Goal: Task Accomplishment & Management: Manage account settings

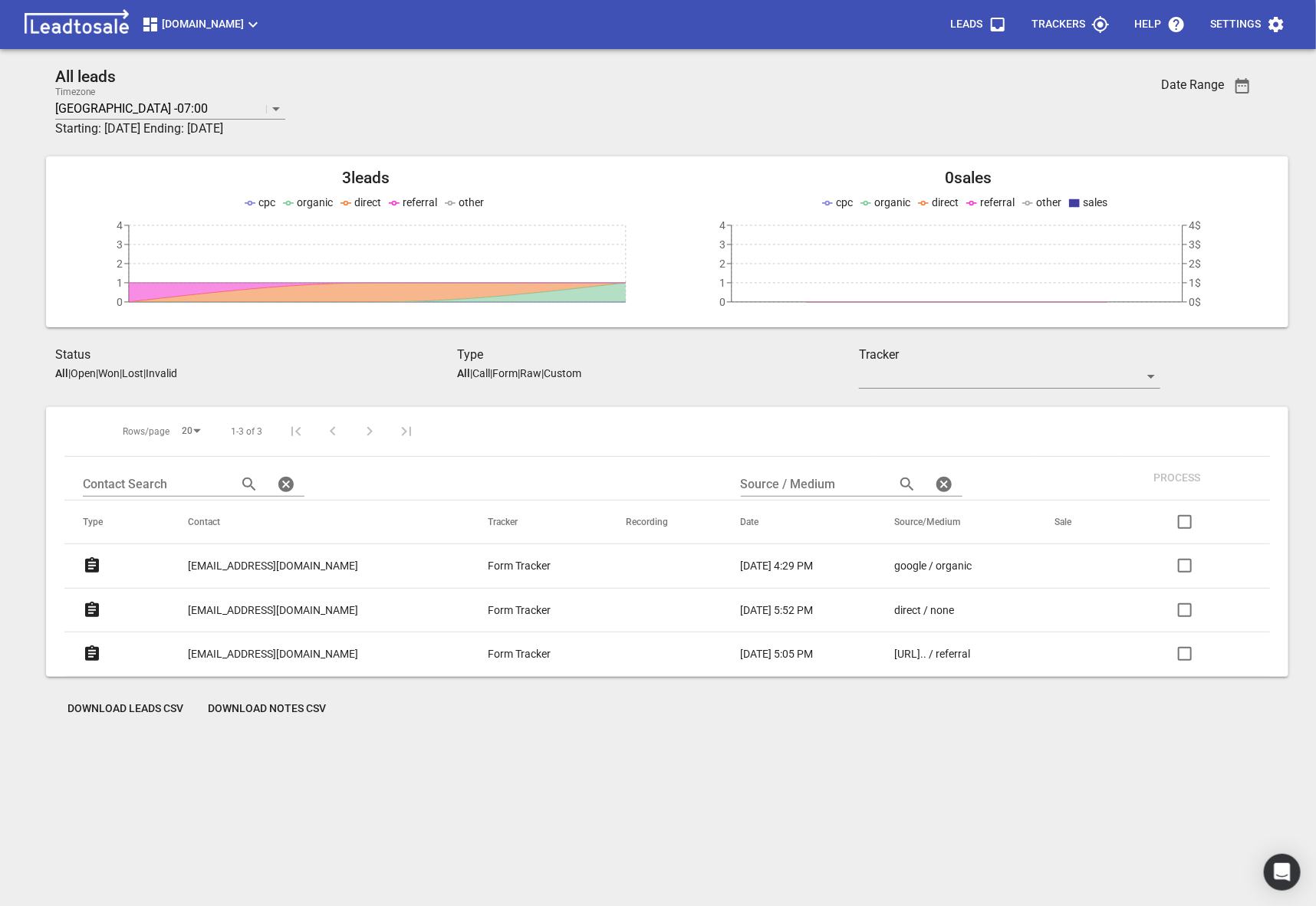
click at [222, 32] on span "[DOMAIN_NAME]" at bounding box center [201, 24] width 121 height 19
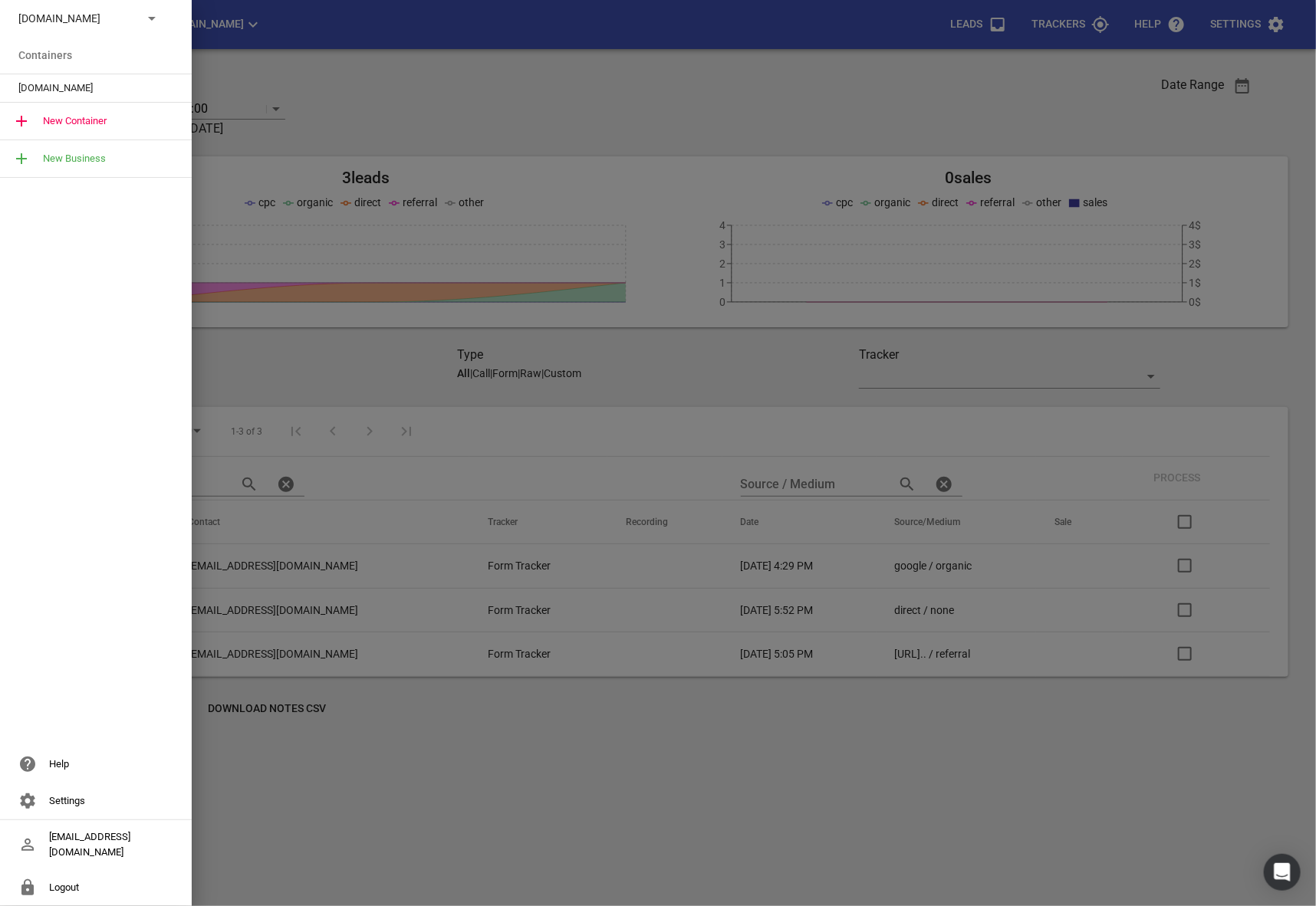
click at [116, 23] on p "[DOMAIN_NAME]" at bounding box center [74, 19] width 112 height 16
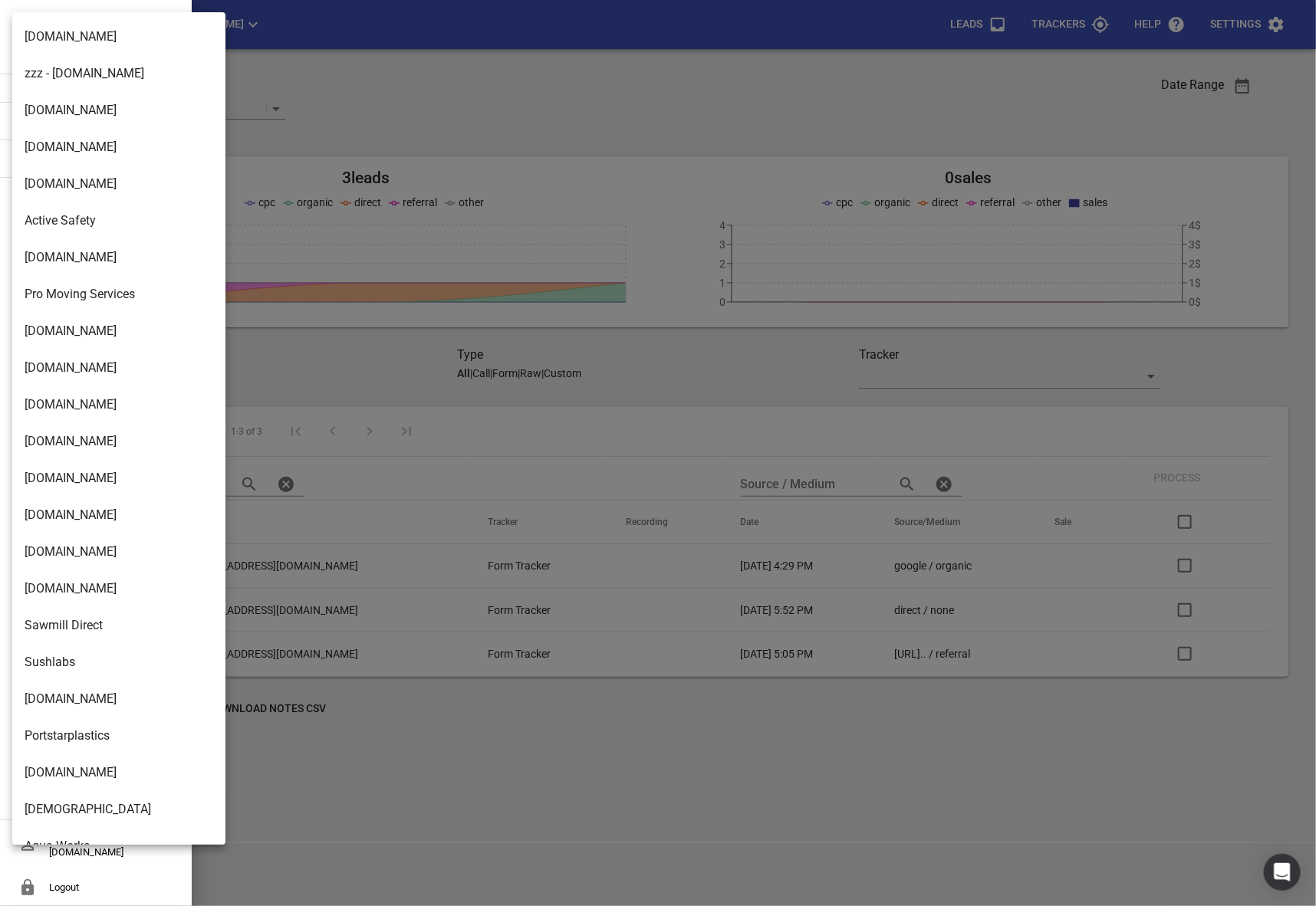
scroll to position [2417, 0]
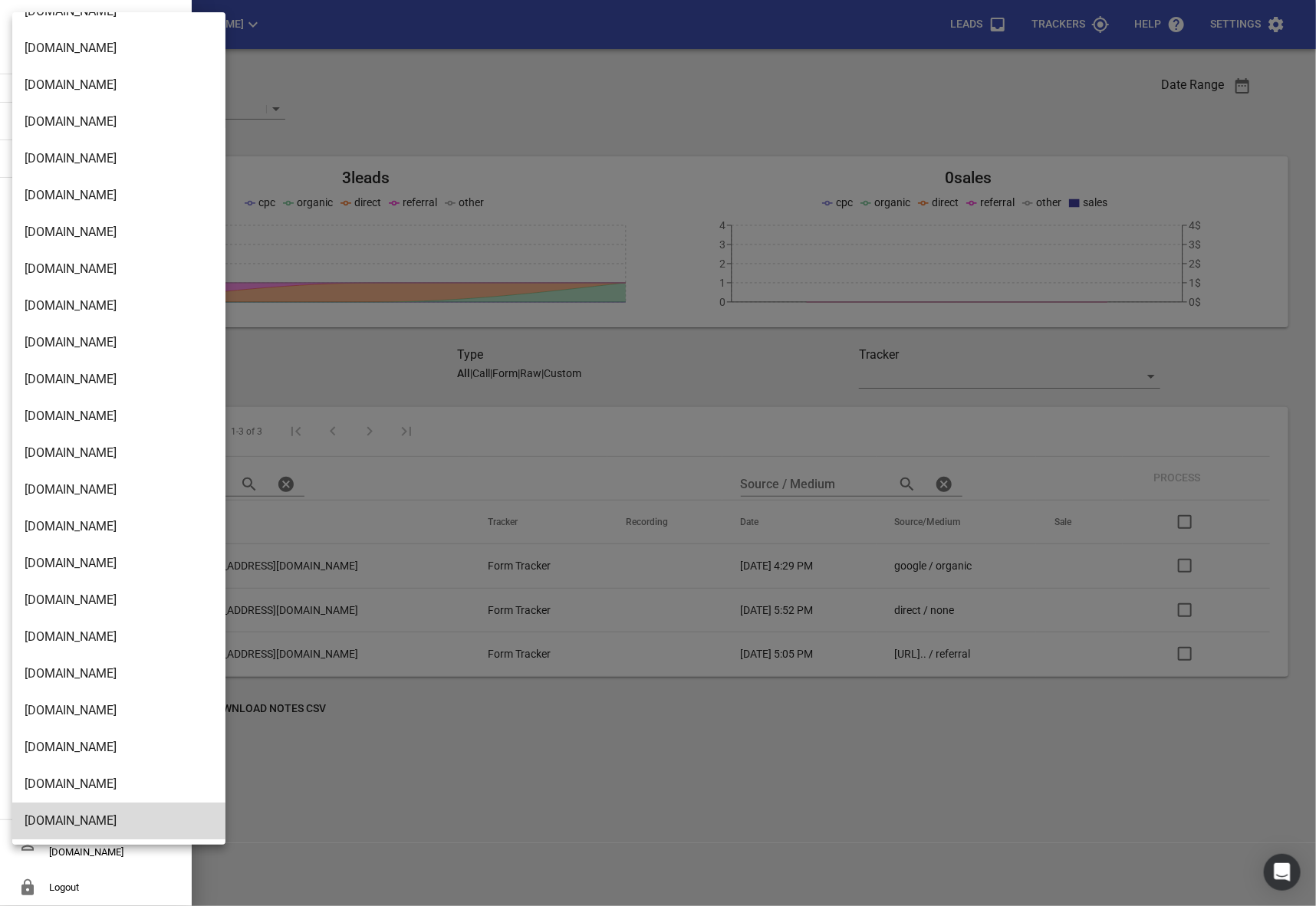
click at [1235, 34] on div at bounding box center [658, 453] width 1316 height 906
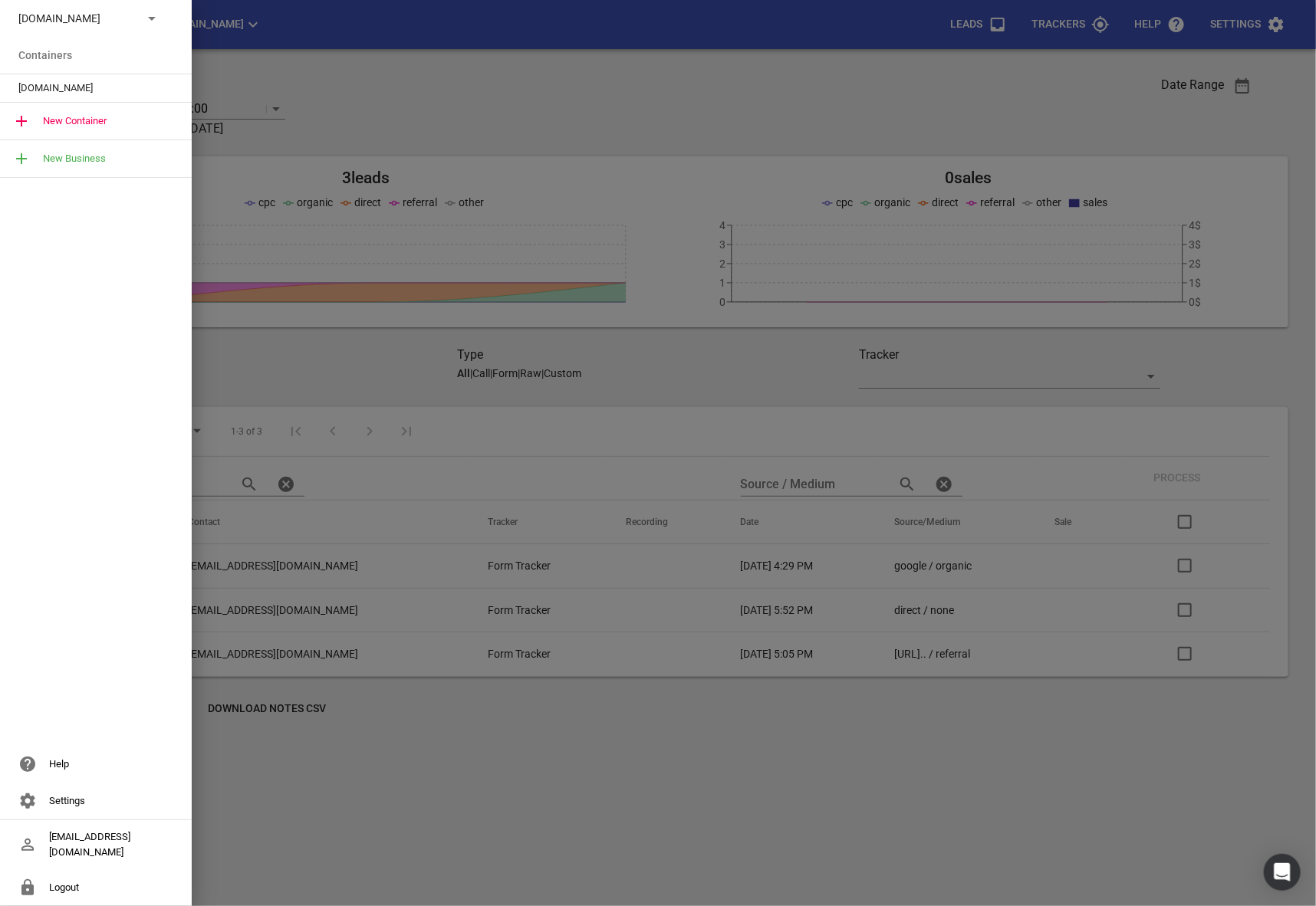
click at [1235, 34] on div at bounding box center [658, 453] width 1316 height 906
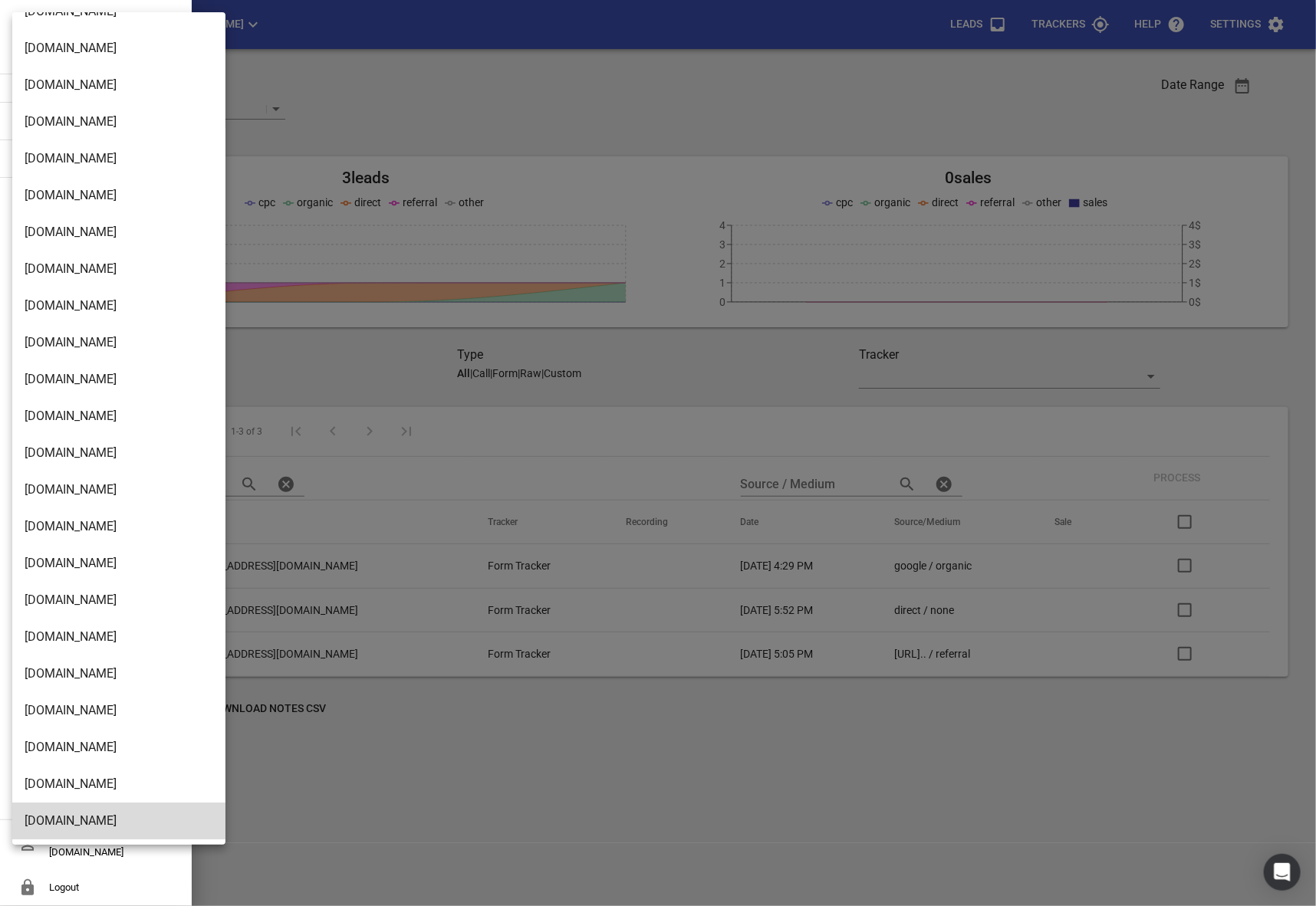
click at [1245, 27] on div at bounding box center [658, 453] width 1316 height 906
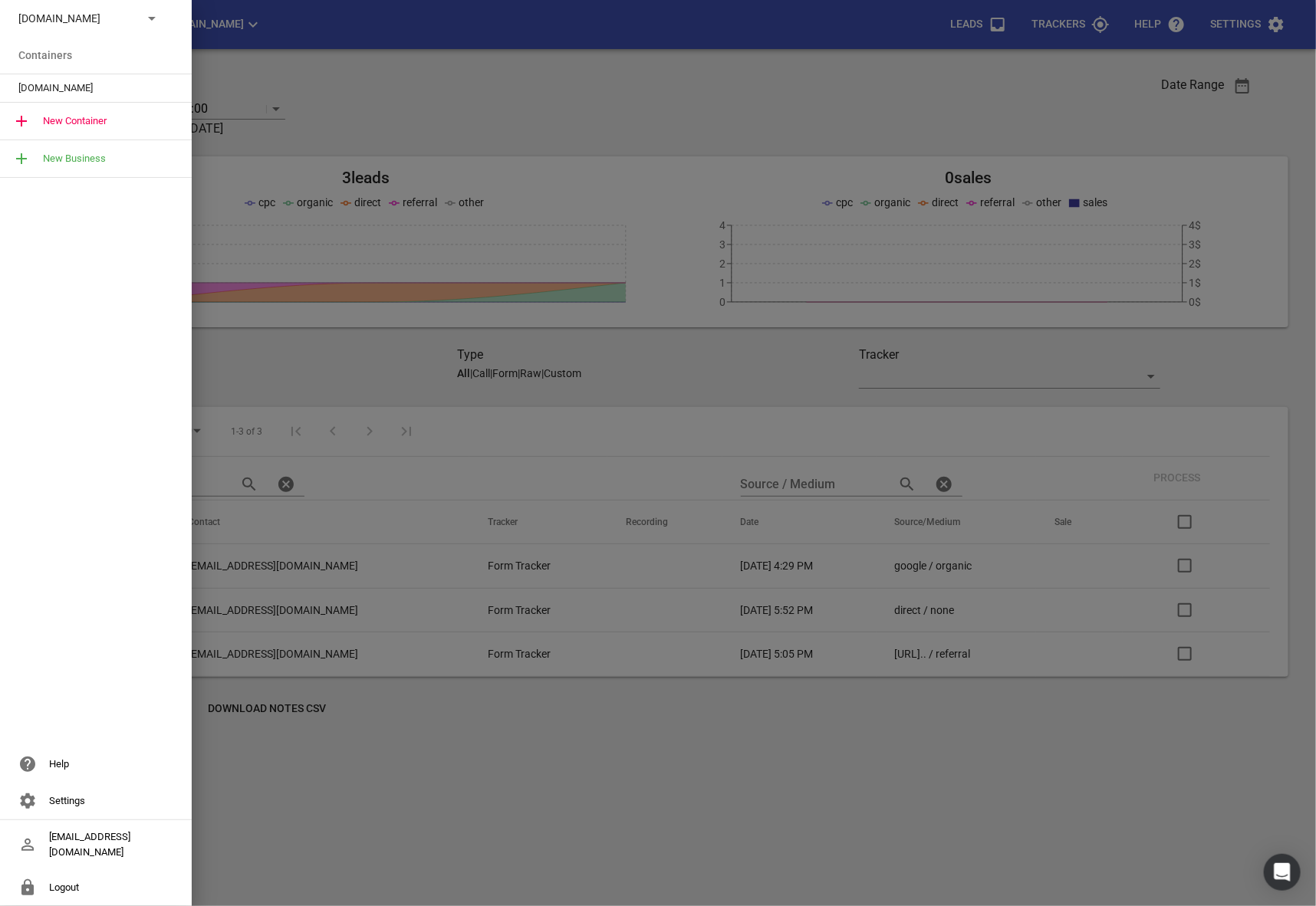
click at [1276, 80] on div at bounding box center [658, 453] width 1316 height 906
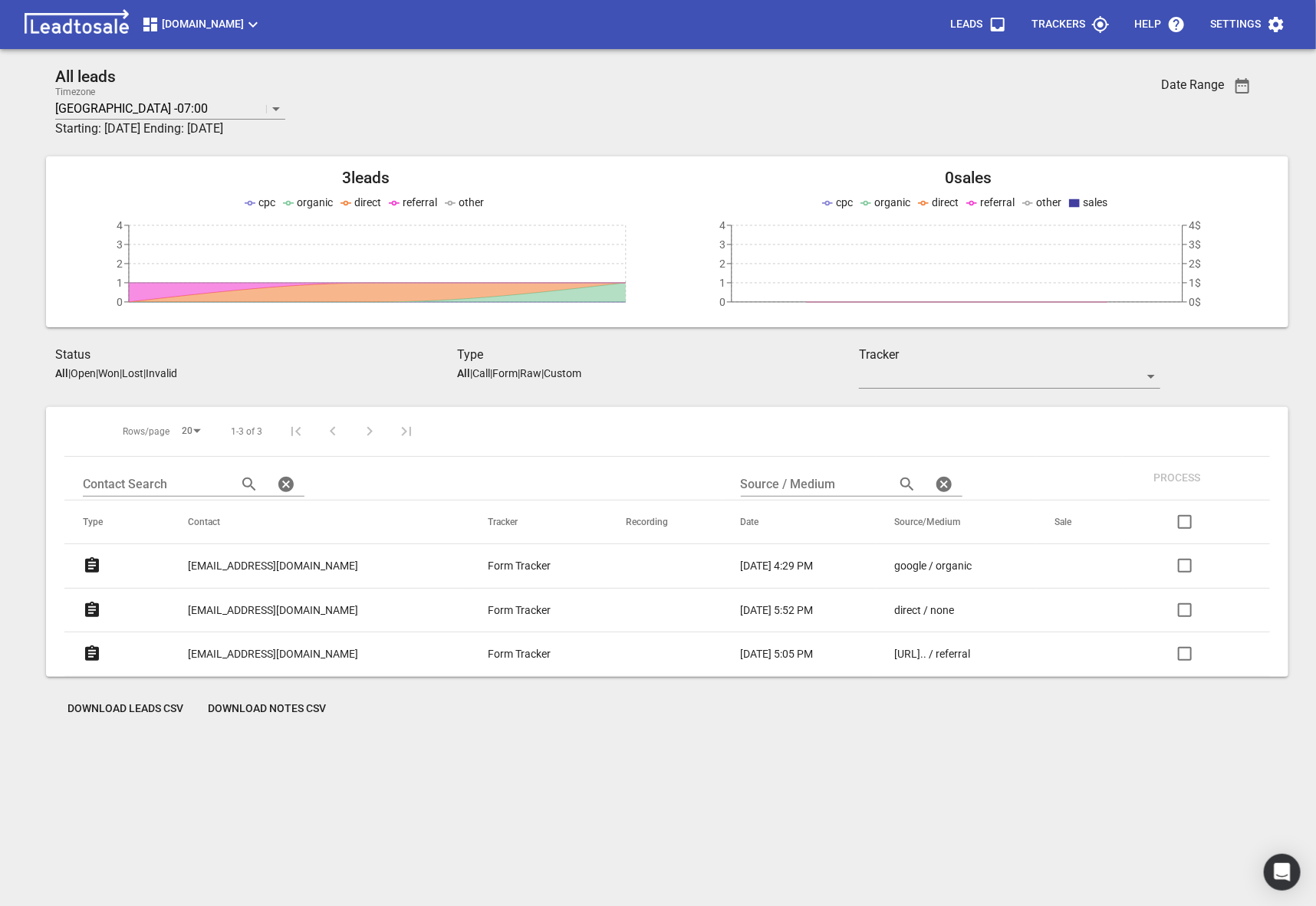
click at [1256, 32] on p "Settings" at bounding box center [1235, 24] width 51 height 15
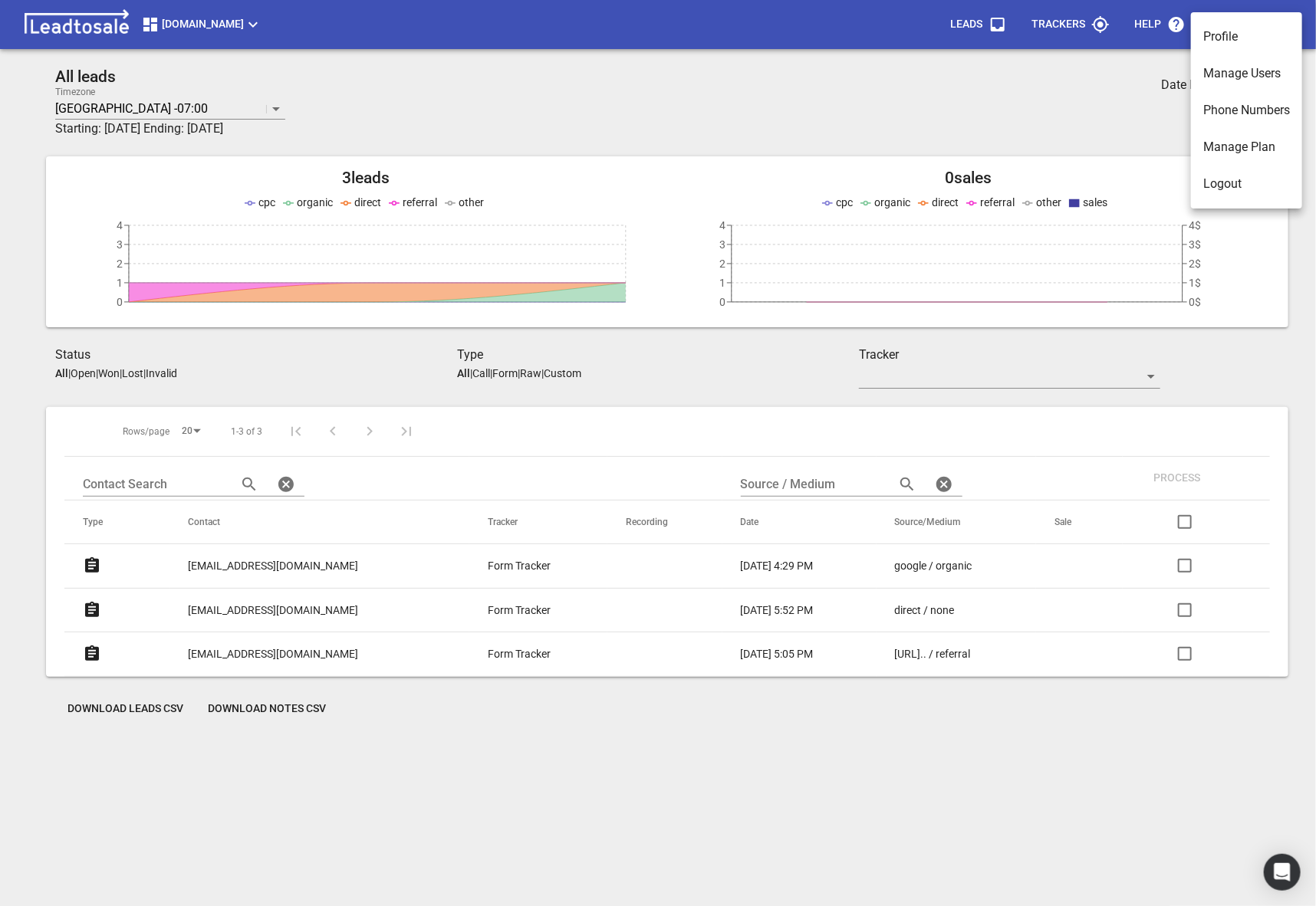
click at [1238, 80] on li "Manage Users" at bounding box center [1246, 73] width 111 height 37
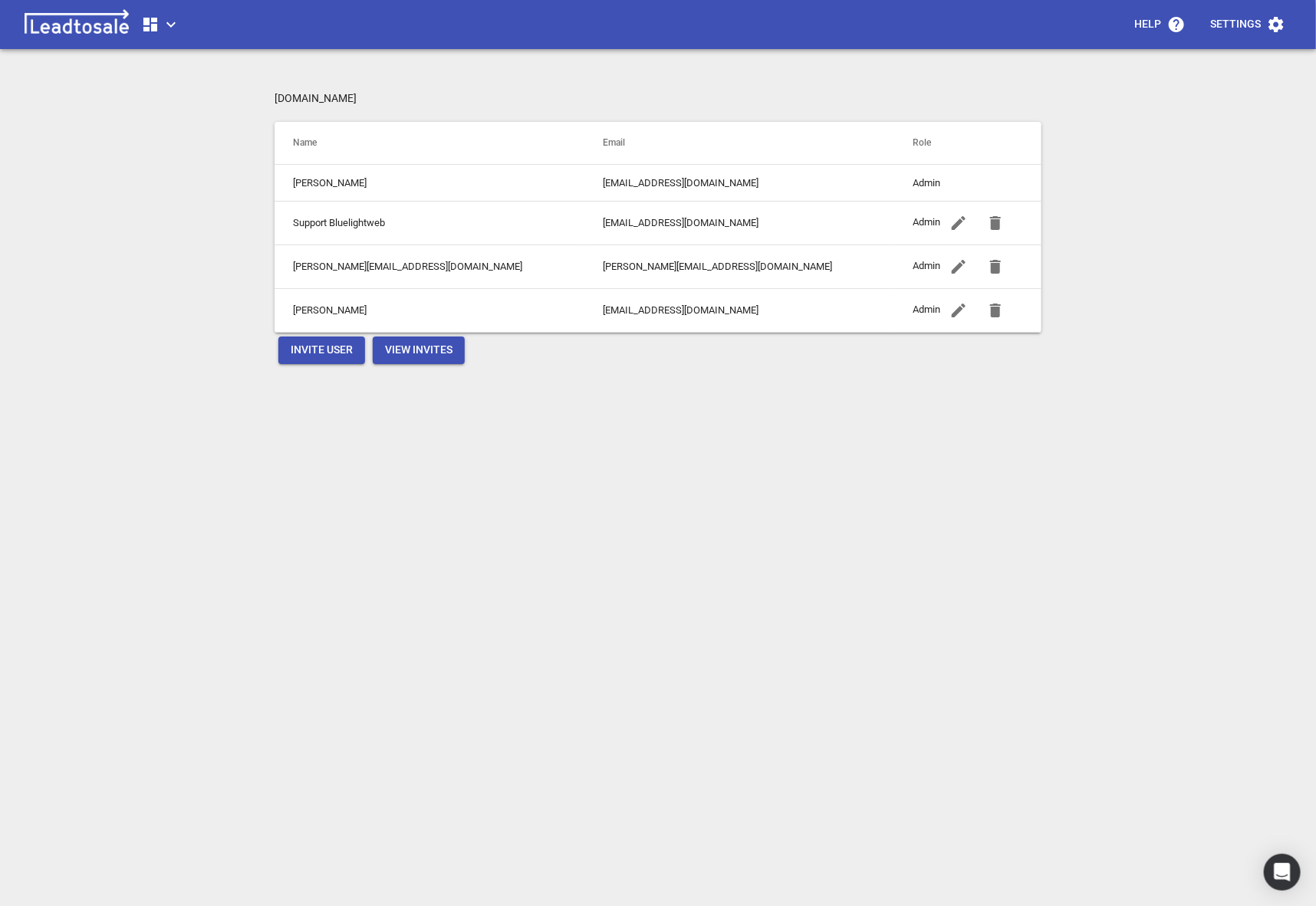
click at [320, 344] on span "Invite User" at bounding box center [321, 350] width 62 height 15
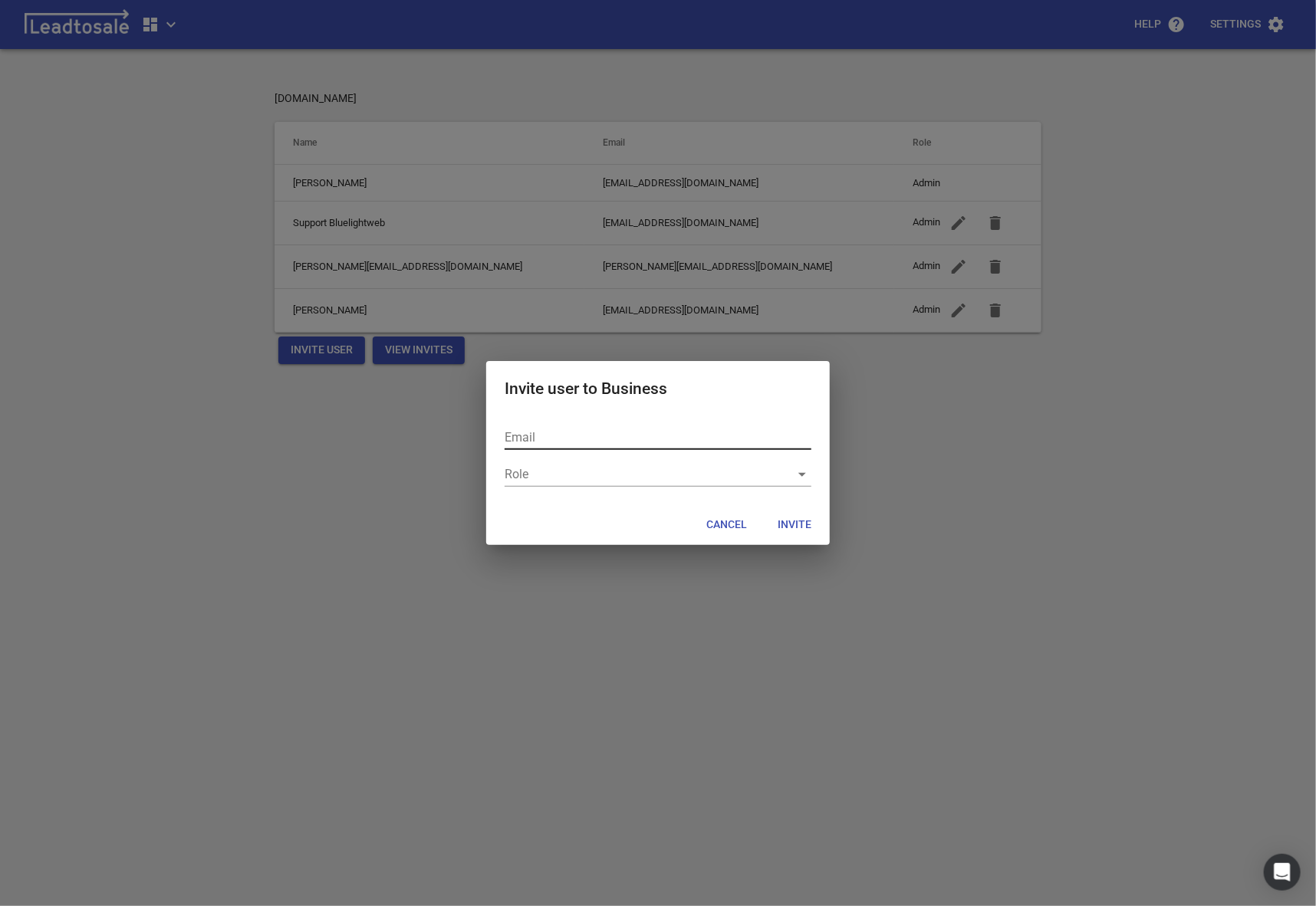
click at [522, 442] on input "text" at bounding box center [658, 438] width 307 height 25
type input "[PERSON_NAME][EMAIL_ADDRESS][DOMAIN_NAME]"
click at [530, 466] on div "​" at bounding box center [658, 474] width 307 height 25
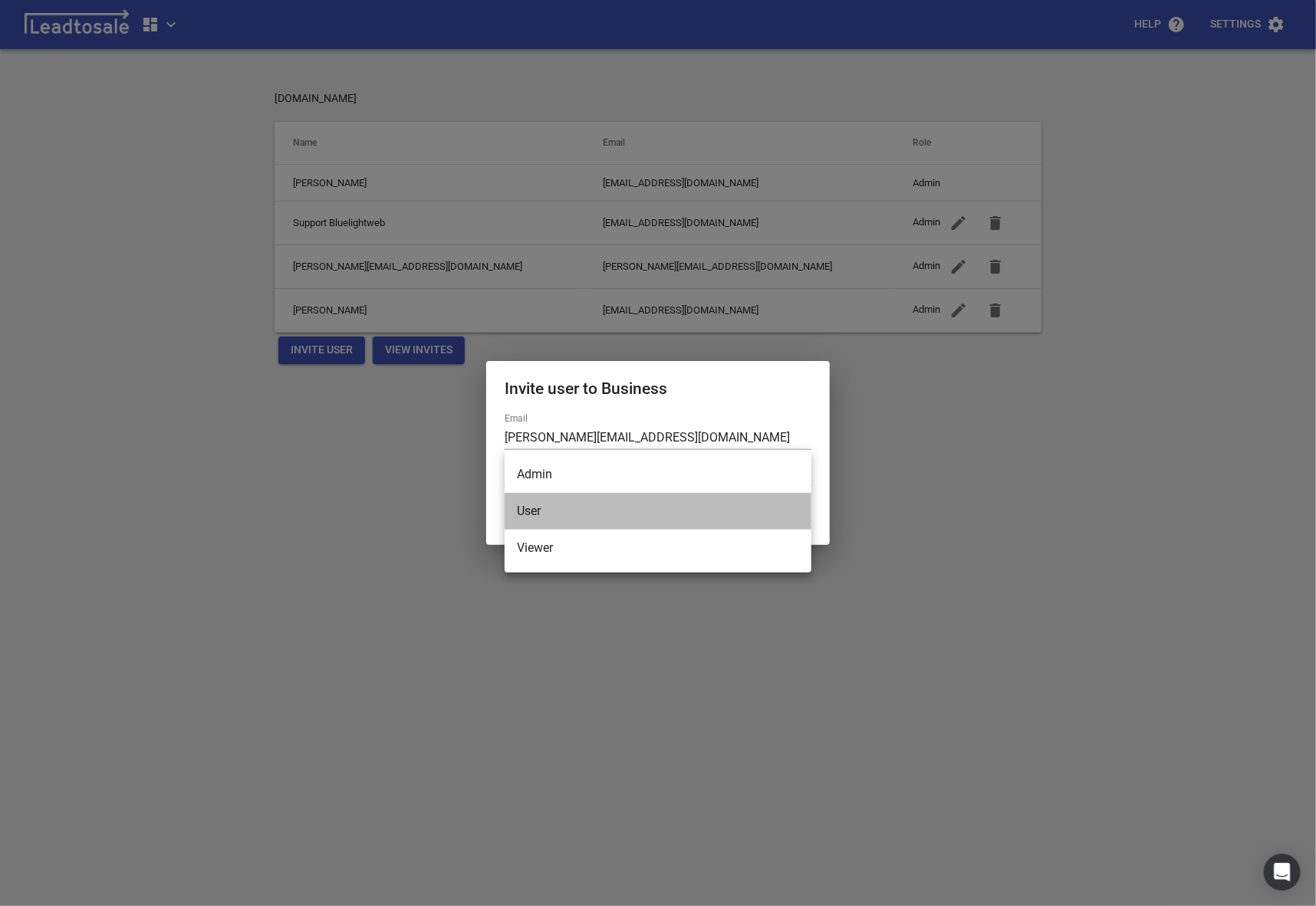
click at [528, 503] on li "User" at bounding box center [658, 511] width 307 height 37
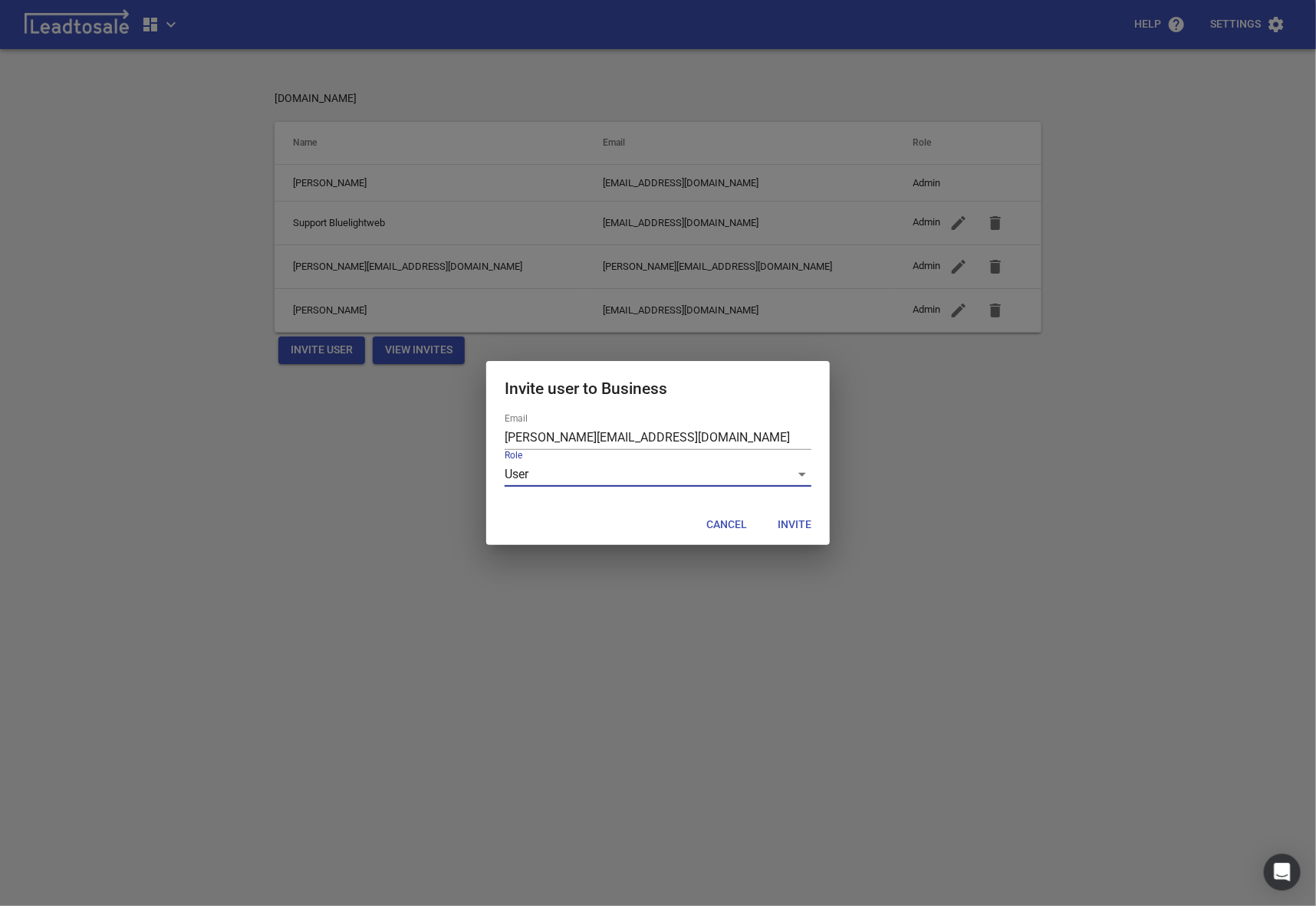
click at [799, 528] on span "Invite" at bounding box center [794, 525] width 34 height 15
